Goal: Transaction & Acquisition: Purchase product/service

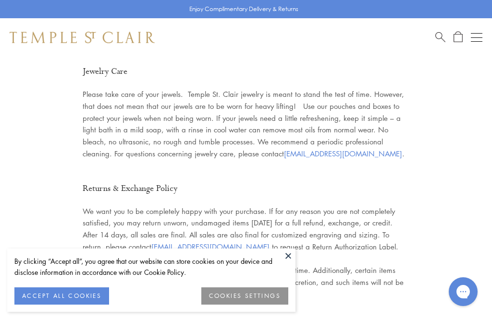
scroll to position [1978, 0]
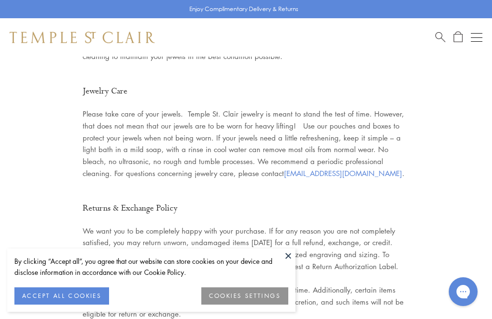
click at [476, 35] on button "Open navigation" at bounding box center [477, 38] width 12 height 12
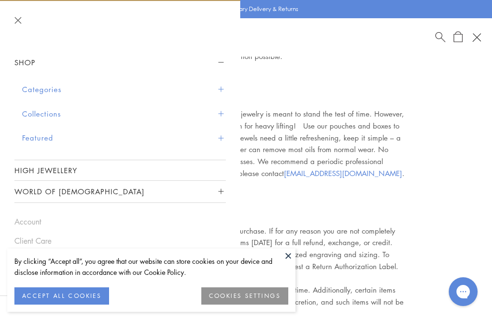
click at [36, 112] on button "Collections" at bounding box center [124, 114] width 204 height 24
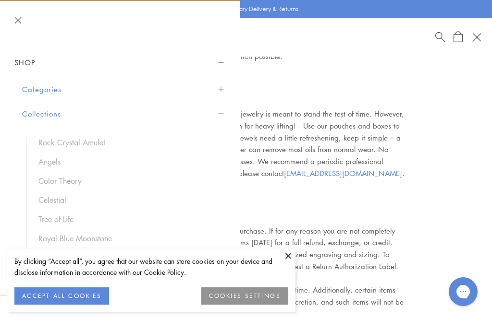
click at [45, 93] on button "Categories" at bounding box center [124, 89] width 204 height 24
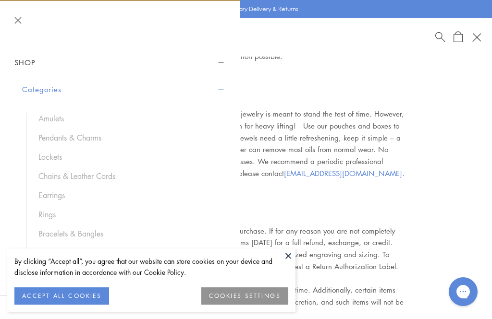
click at [57, 193] on link "Earrings" at bounding box center [127, 195] width 178 height 11
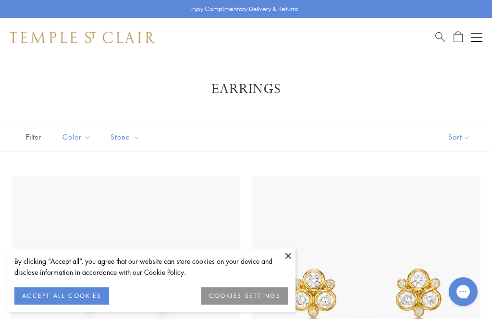
click at [287, 254] on button at bounding box center [288, 256] width 14 height 14
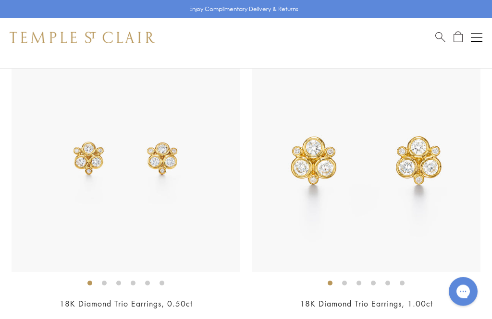
scroll to position [139, 0]
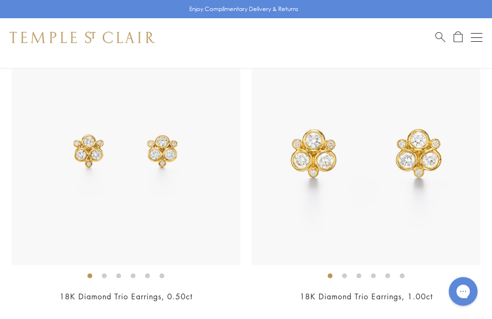
click at [119, 229] on img at bounding box center [126, 151] width 229 height 229
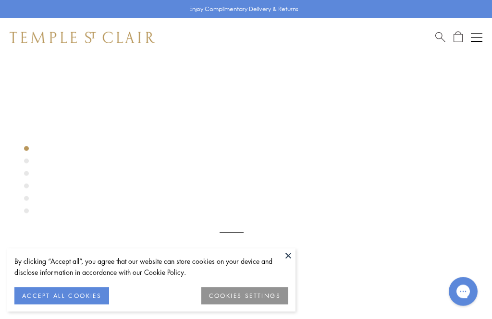
scroll to position [57, 0]
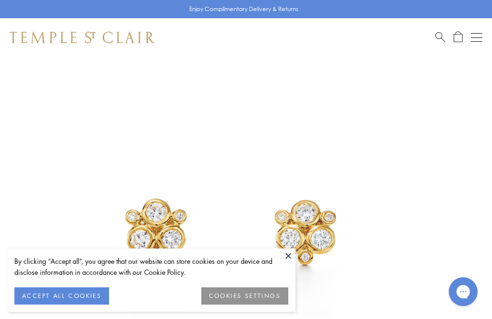
click at [290, 254] on button at bounding box center [288, 256] width 14 height 14
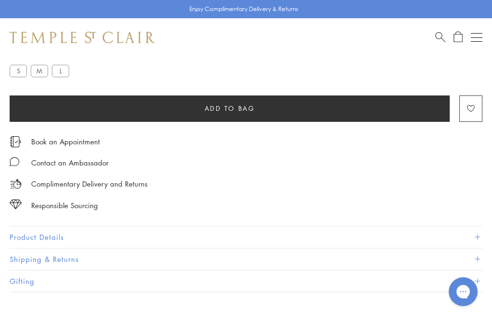
scroll to position [584, 0]
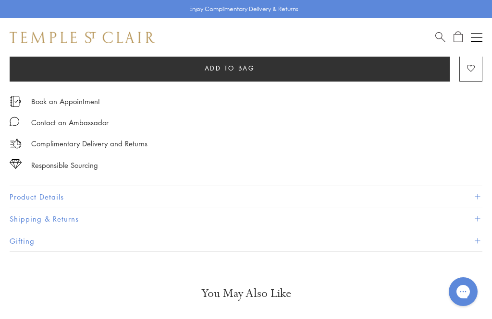
click at [44, 195] on button "Product Details" at bounding box center [246, 197] width 472 height 22
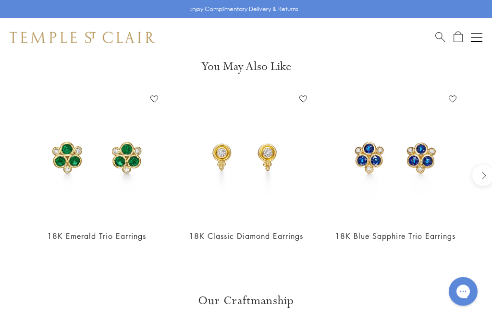
scroll to position [987, 0]
click at [381, 190] on img at bounding box center [395, 156] width 130 height 130
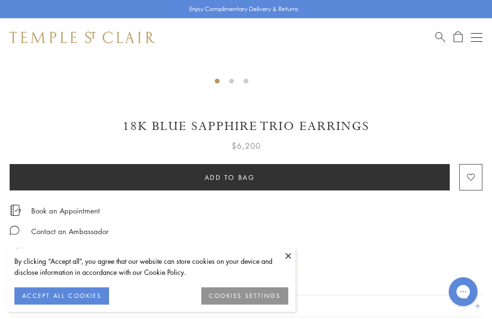
scroll to position [431, 0]
